Goal: Find specific fact

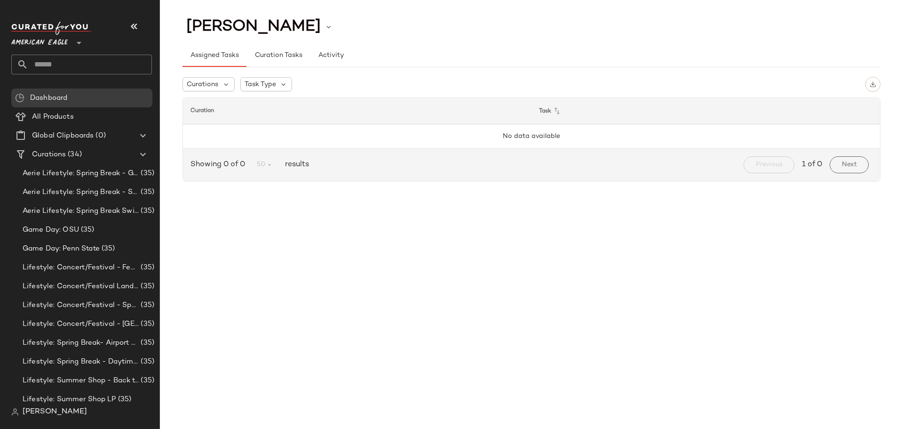
click at [63, 407] on span "[PERSON_NAME]" at bounding box center [55, 411] width 64 height 11
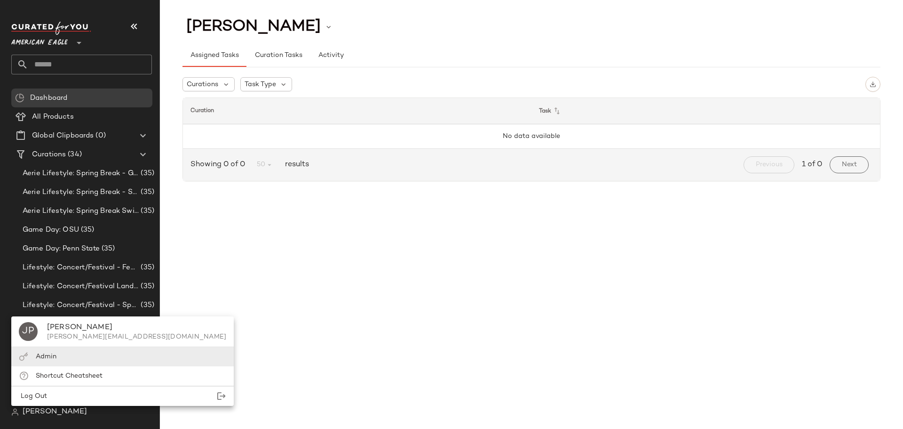
click at [59, 350] on div "Admin" at bounding box center [122, 356] width 222 height 19
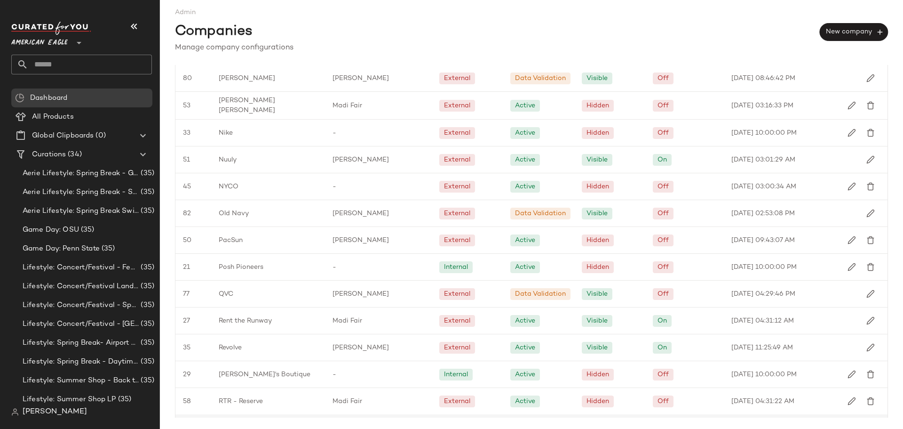
scroll to position [1043, 0]
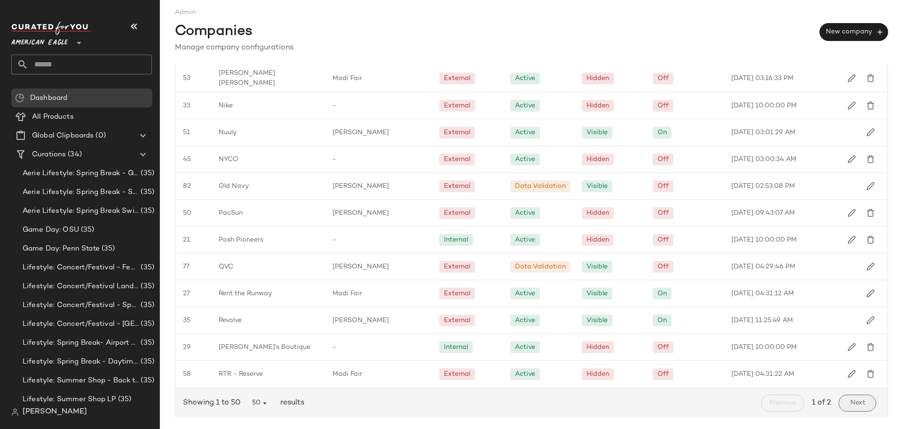
click at [857, 399] on span "Next" at bounding box center [858, 403] width 16 height 8
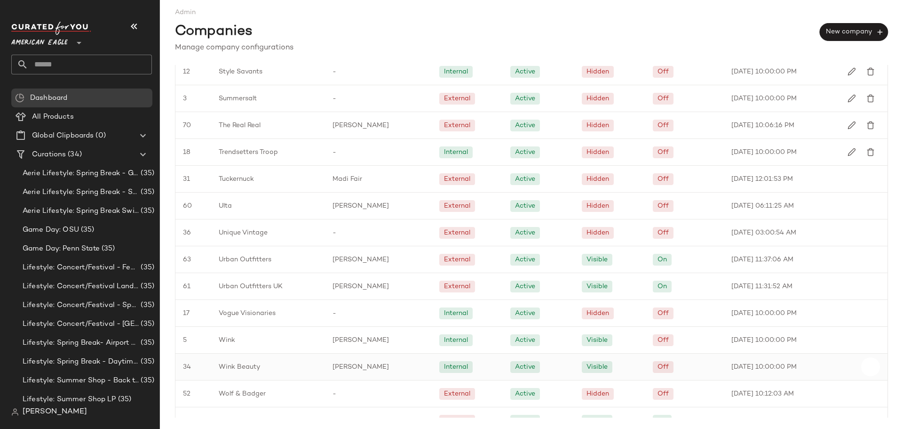
scroll to position [345, 0]
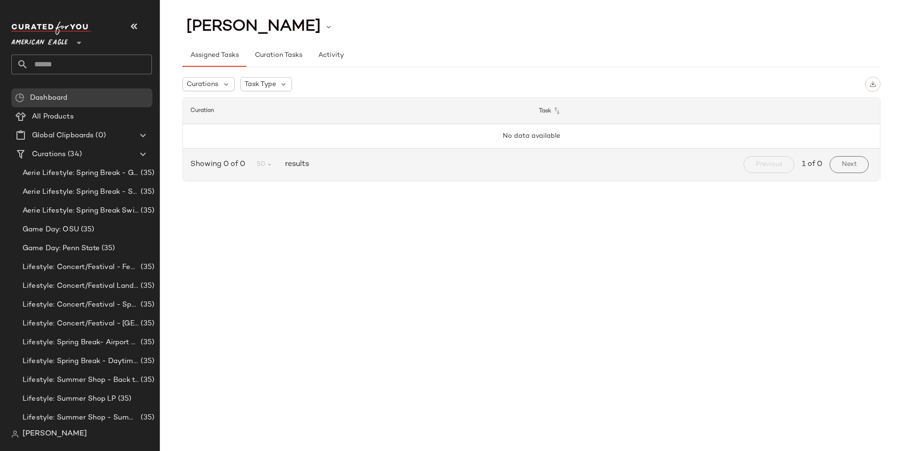
click at [22, 436] on div "[PERSON_NAME]" at bounding box center [49, 434] width 76 height 11
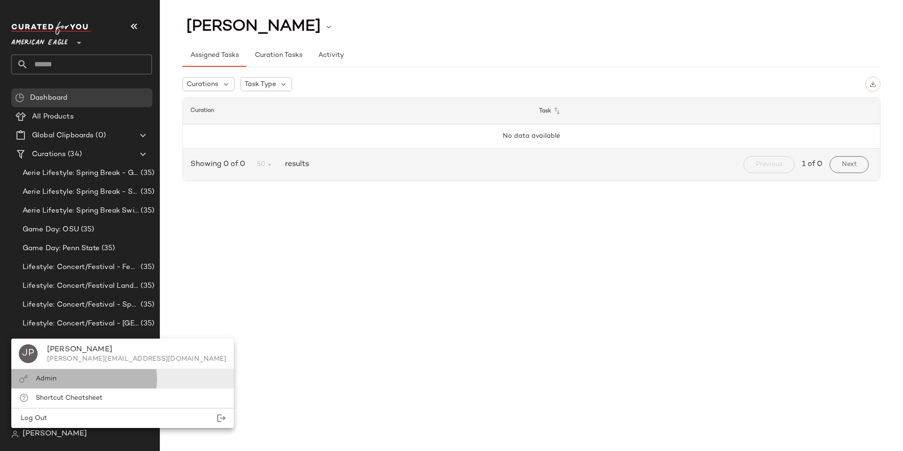
click at [38, 376] on span "Admin" at bounding box center [46, 378] width 21 height 7
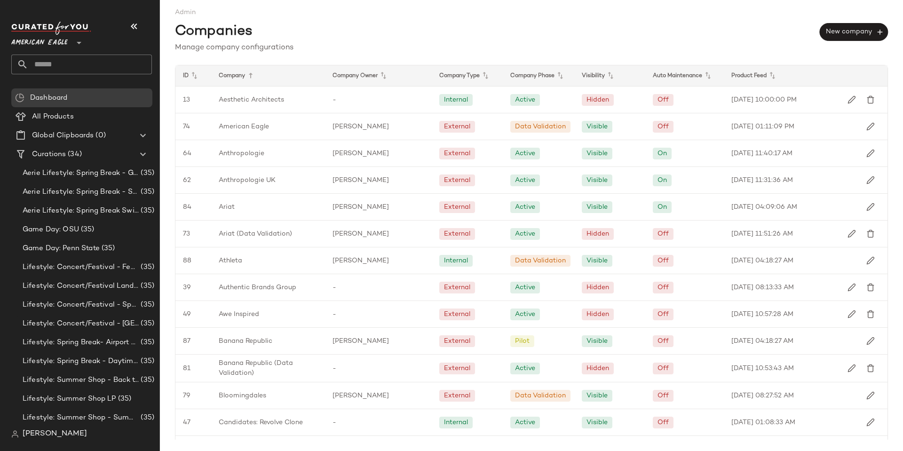
click at [51, 432] on span "[PERSON_NAME]" at bounding box center [55, 434] width 64 height 11
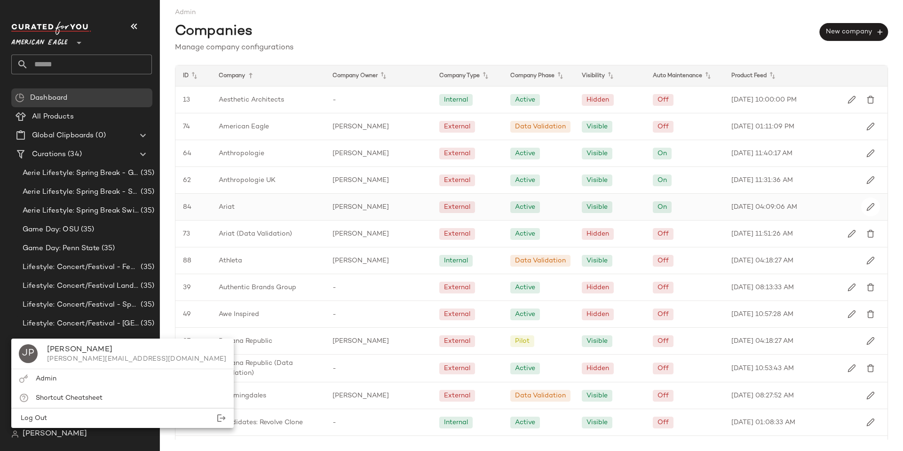
click at [235, 211] on div "Ariat" at bounding box center [268, 207] width 114 height 26
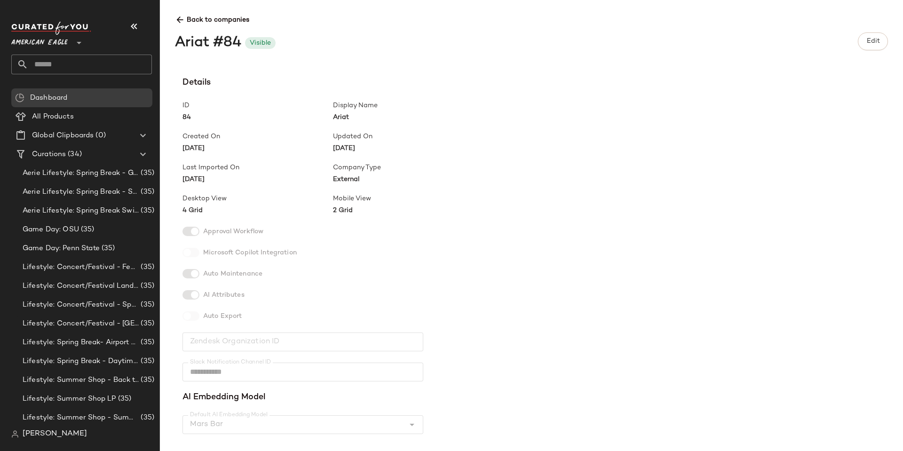
scroll to position [235, 0]
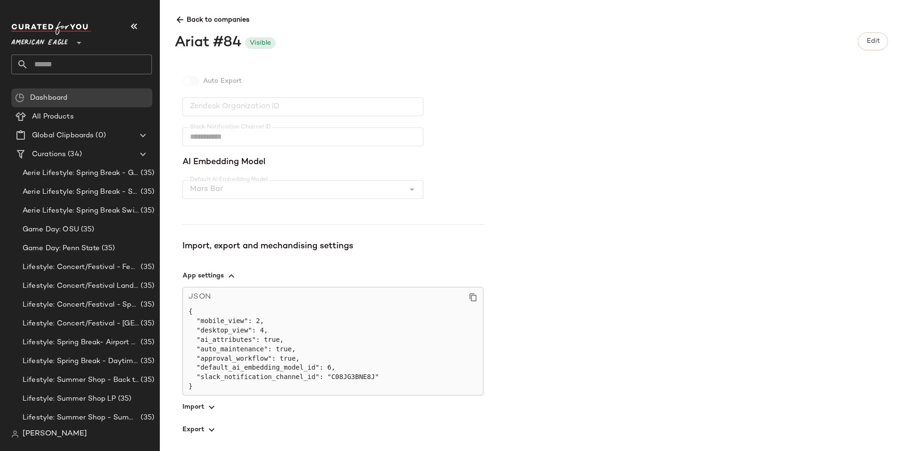
click at [203, 407] on span "button" at bounding box center [333, 407] width 301 height 23
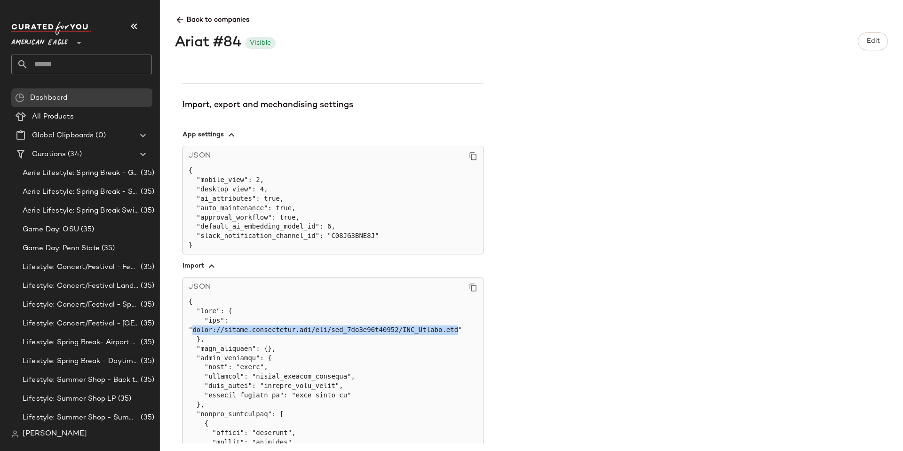
drag, startPoint x: 193, startPoint y: 329, endPoint x: 435, endPoint y: 332, distance: 242.3
copy pre "https://sftpgo.feedonomics.com/ftp/fdx_9be5d67d35050/CYF_Export.csv"
click at [203, 268] on span "button" at bounding box center [333, 265] width 301 height 23
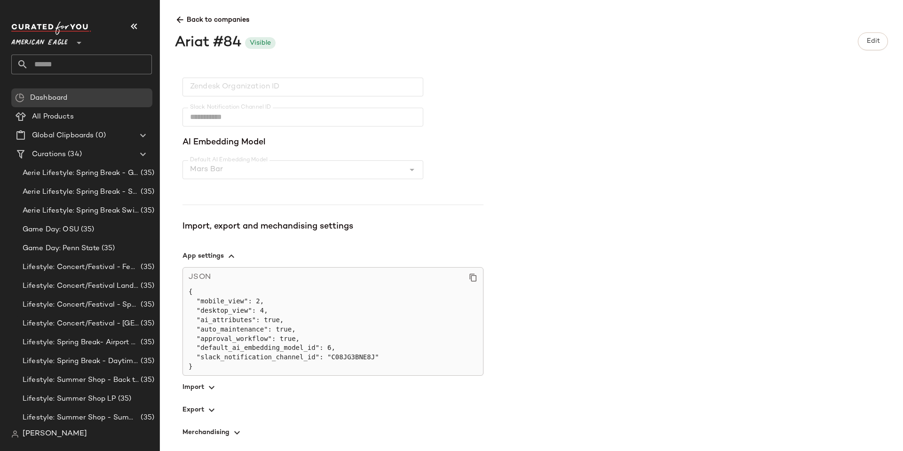
scroll to position [255, 0]
click at [201, 412] on span "button" at bounding box center [333, 409] width 301 height 23
click at [204, 409] on span "button" at bounding box center [333, 409] width 301 height 23
click at [208, 405] on icon "button" at bounding box center [211, 410] width 11 height 11
click at [206, 413] on icon "button" at bounding box center [211, 410] width 11 height 11
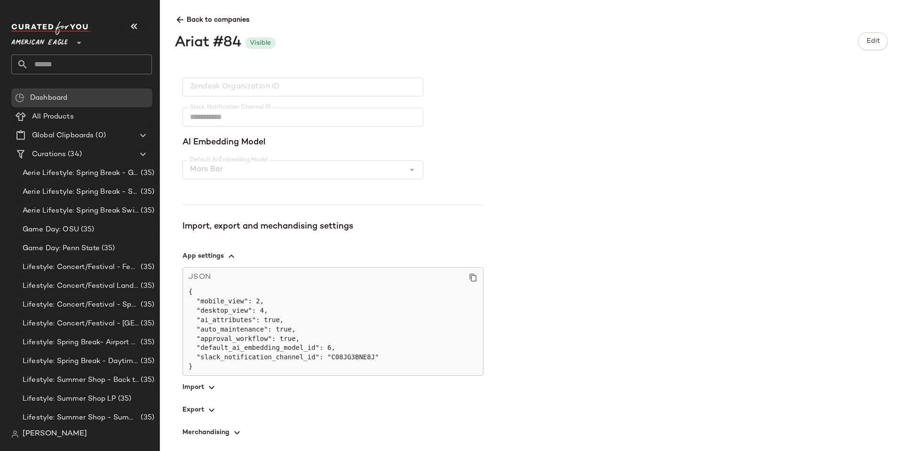
click at [188, 412] on span "button" at bounding box center [333, 409] width 301 height 23
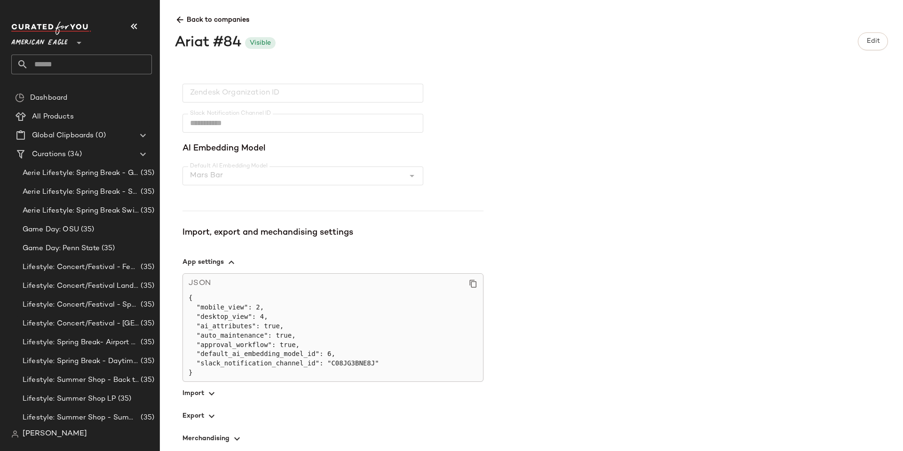
scroll to position [255, 0]
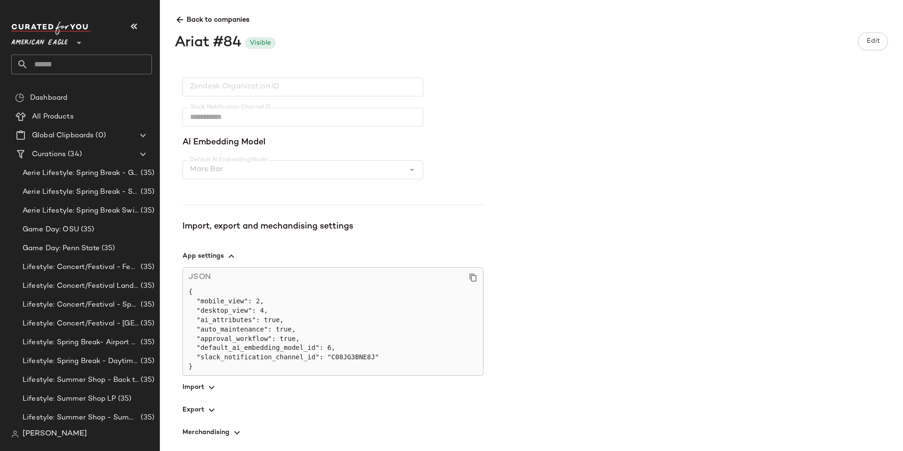
click at [211, 412] on icon "button" at bounding box center [211, 410] width 11 height 11
